Goal: Task Accomplishment & Management: Complete application form

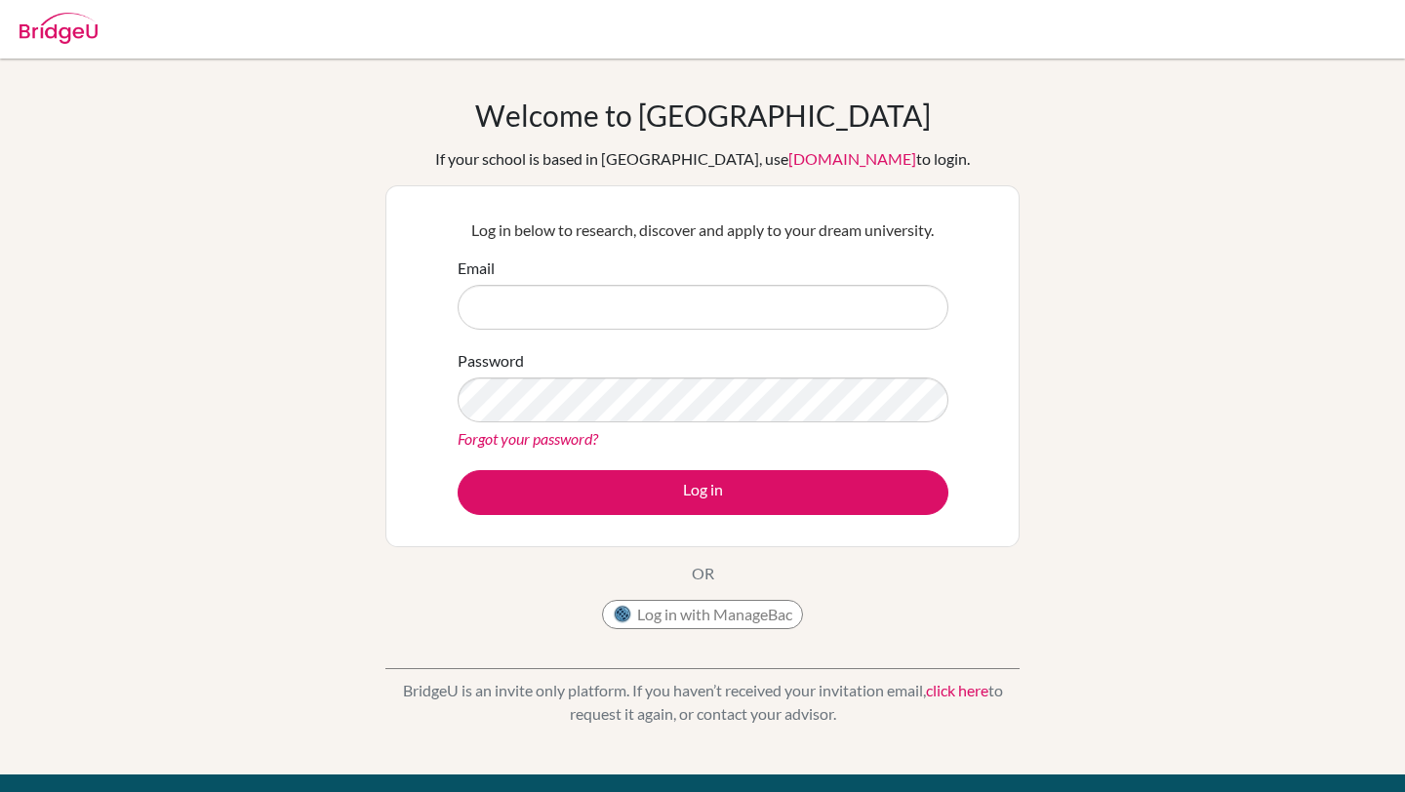
click at [1204, 354] on div "Welcome to BridgeU If your school is based in China, use app.bridge-u.com.cn to…" at bounding box center [702, 417] width 1405 height 638
click at [666, 322] on input "Email" at bounding box center [702, 307] width 491 height 45
type input "48037@aisa.sch.ae"
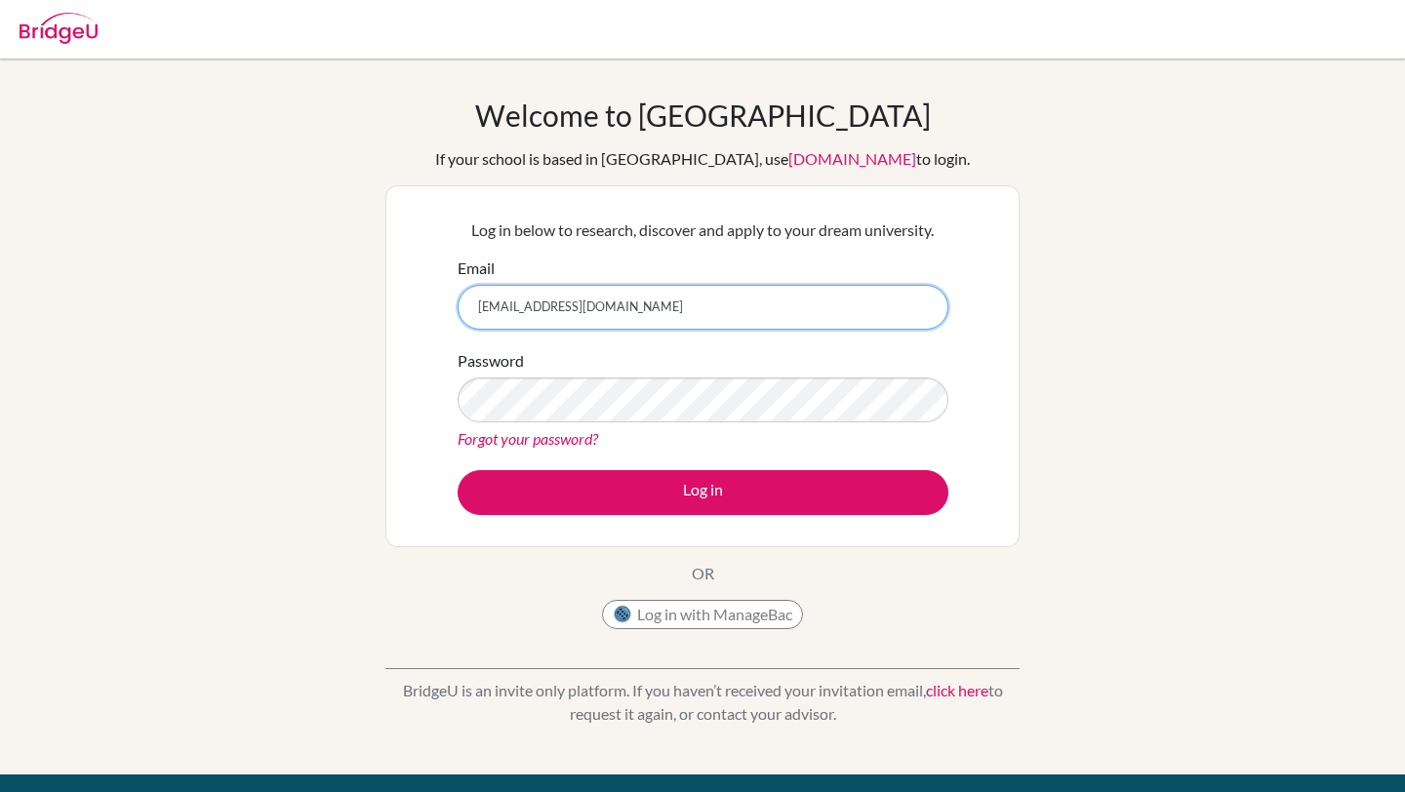
click at [457, 470] on button "Log in" at bounding box center [702, 492] width 491 height 45
